Goal: Find specific page/section: Find specific page/section

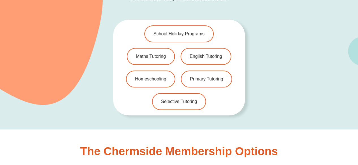
scroll to position [1197, 0]
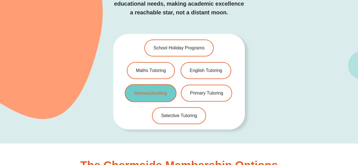
click at [139, 91] on span "Homeschooling" at bounding box center [150, 93] width 33 height 5
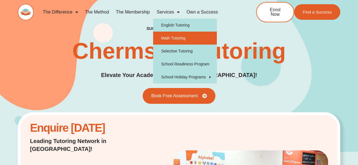
click at [179, 40] on link "Math Tutoring" at bounding box center [185, 38] width 64 height 13
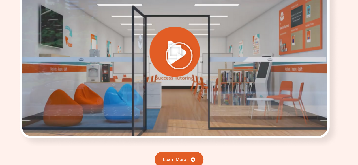
scroll to position [820, 0]
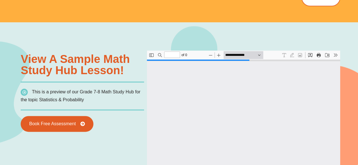
type input "*"
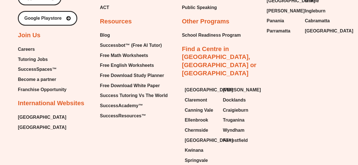
scroll to position [2001, 0]
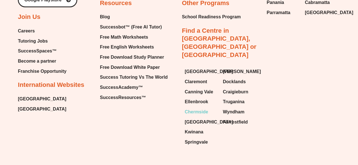
click at [205, 108] on span "Chermside" at bounding box center [196, 112] width 23 height 8
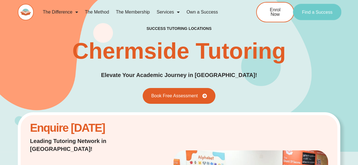
click at [319, 10] on span "Find a Success" at bounding box center [317, 12] width 31 height 5
